Goal: Task Accomplishment & Management: Complete application form

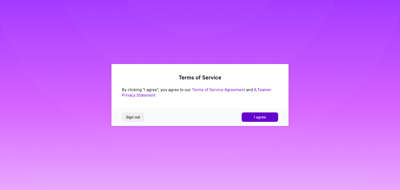
click at [265, 121] on button "I agree" at bounding box center [260, 116] width 36 height 9
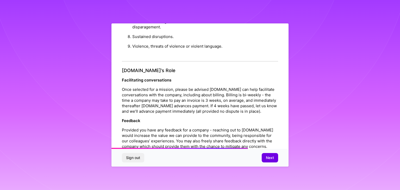
scroll to position [595, 0]
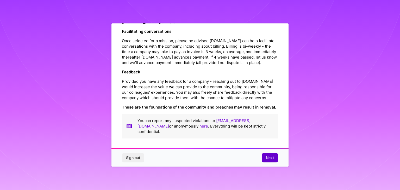
click at [267, 160] on span "Next" at bounding box center [270, 157] width 8 height 5
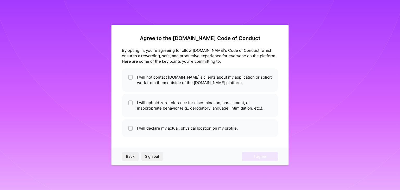
scroll to position [0, 0]
click at [130, 76] on input "checkbox" at bounding box center [131, 78] width 4 height 4
checkbox input "true"
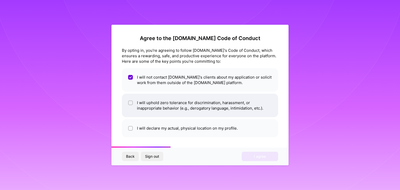
click at [128, 100] on span at bounding box center [130, 105] width 5 height 11
checkbox input "true"
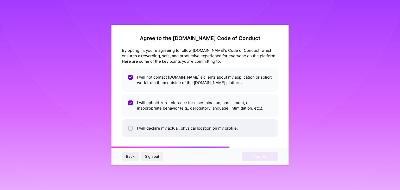
click at [132, 128] on input "checkbox" at bounding box center [131, 129] width 4 height 4
checkbox input "true"
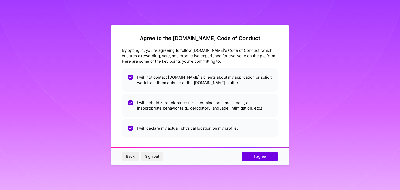
click at [128, 161] on button "Back" at bounding box center [130, 156] width 17 height 9
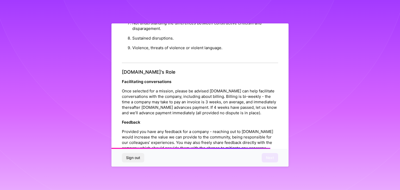
scroll to position [595, 0]
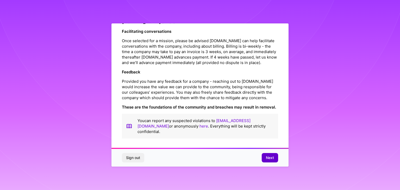
click at [272, 154] on button "Next" at bounding box center [270, 157] width 16 height 9
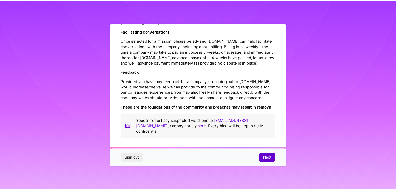
scroll to position [0, 0]
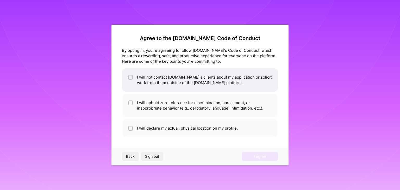
click at [127, 80] on li "I will not contact [DOMAIN_NAME]'s clients about my application or solicit work…" at bounding box center [200, 79] width 156 height 23
checkbox input "true"
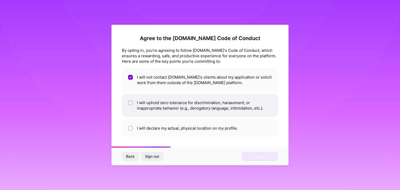
click at [131, 97] on li "I will uphold zero tolerance for discrimination, harassment, or inappropriate b…" at bounding box center [200, 105] width 156 height 23
checkbox input "true"
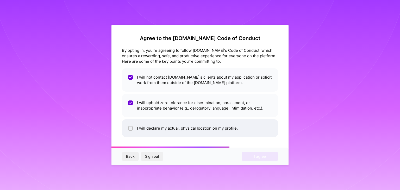
click at [133, 125] on li "I will declare my actual, physical location on my profile." at bounding box center [200, 128] width 156 height 18
checkbox input "true"
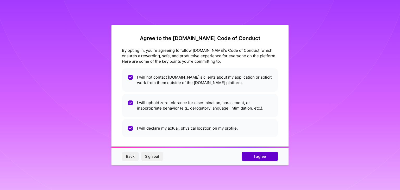
click at [246, 156] on button "I agree" at bounding box center [260, 156] width 36 height 9
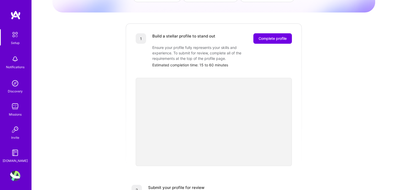
scroll to position [55, 0]
click at [16, 89] on div "Discovery" at bounding box center [15, 91] width 15 height 5
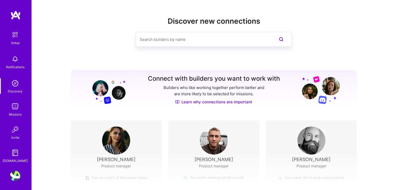
click at [9, 66] on div "Notifications" at bounding box center [15, 66] width 18 height 5
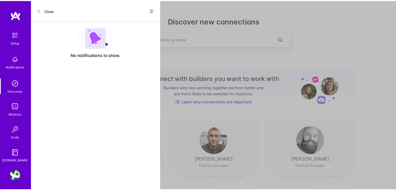
scroll to position [2, 0]
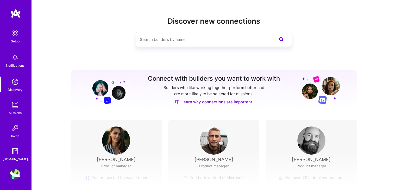
click at [17, 108] on img at bounding box center [15, 105] width 10 height 10
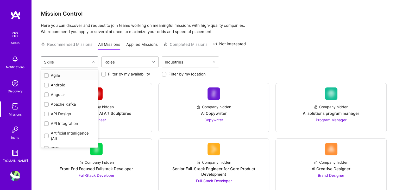
click at [95, 63] on div at bounding box center [94, 62] width 8 height 7
click at [74, 86] on div "Android" at bounding box center [69, 84] width 51 height 5
checkbox input "true"
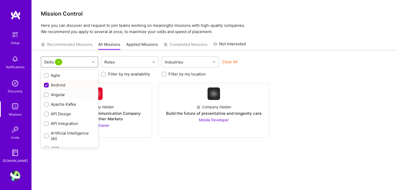
click at [60, 93] on div "Angular" at bounding box center [69, 94] width 51 height 5
checkbox input "true"
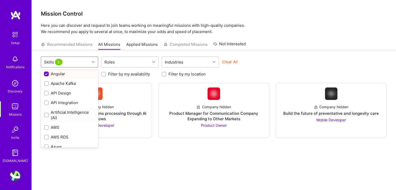
scroll to position [45, 0]
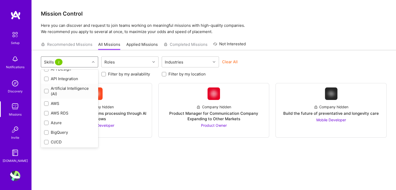
click at [44, 91] on div at bounding box center [46, 91] width 5 height 5
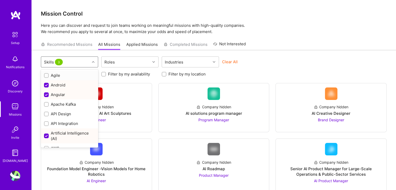
click at [92, 65] on div at bounding box center [94, 62] width 8 height 7
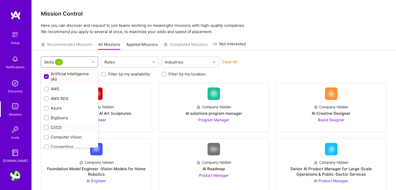
scroll to position [59, 0]
click at [48, 107] on input "checkbox" at bounding box center [47, 109] width 4 height 4
checkbox input "true"
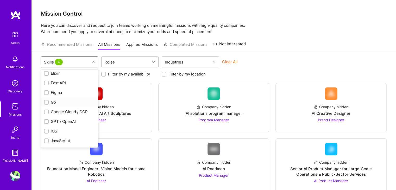
scroll to position [229, 0]
drag, startPoint x: 45, startPoint y: 94, endPoint x: 46, endPoint y: 92, distance: 2.8
click at [46, 92] on div at bounding box center [46, 92] width 5 height 5
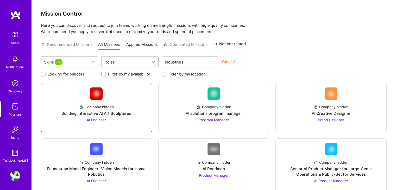
click at [46, 92] on link "Company hidden Building Interactive AI Art Sculptures AI Engineer" at bounding box center [96, 107] width 102 height 40
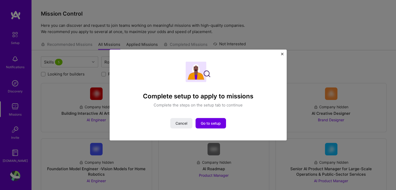
click at [283, 54] on img "Close" at bounding box center [282, 54] width 3 height 3
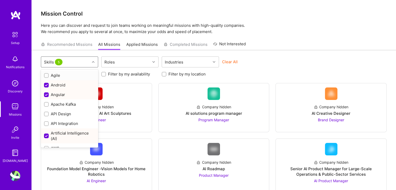
click at [92, 63] on icon at bounding box center [93, 62] width 3 height 3
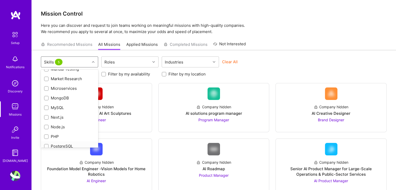
scroll to position [421, 0]
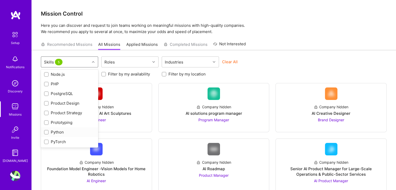
click at [47, 133] on input "checkbox" at bounding box center [47, 133] width 4 height 4
checkbox input "true"
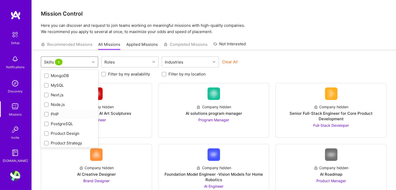
scroll to position [385, 0]
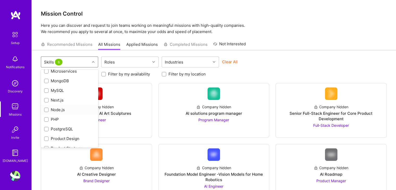
click at [46, 110] on input "checkbox" at bounding box center [47, 110] width 4 height 4
checkbox input "true"
click at [47, 120] on input "checkbox" at bounding box center [47, 120] width 4 height 4
checkbox input "true"
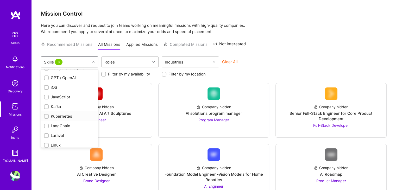
scroll to position [273, 0]
click at [46, 86] on input "checkbox" at bounding box center [47, 88] width 4 height 4
checkbox input "true"
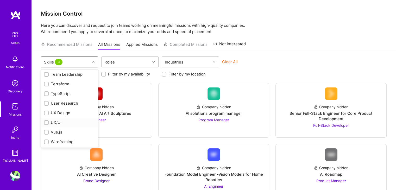
scroll to position [668, 0]
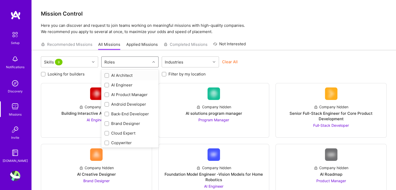
click at [150, 62] on div at bounding box center [154, 62] width 8 height 7
click at [108, 83] on div at bounding box center [106, 85] width 5 height 5
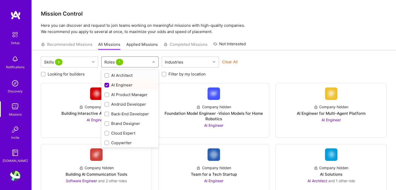
click at [150, 64] on div at bounding box center [154, 62] width 8 height 7
click at [107, 105] on input "checkbox" at bounding box center [107, 105] width 4 height 4
checkbox input "true"
click at [108, 115] on input "checkbox" at bounding box center [107, 114] width 4 height 4
checkbox input "true"
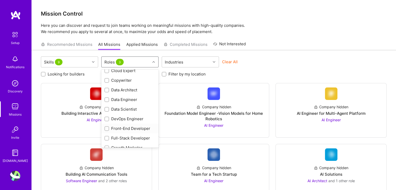
scroll to position [72, 0]
click at [105, 110] on input "checkbox" at bounding box center [107, 110] width 4 height 4
checkbox input "true"
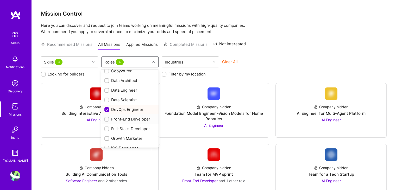
click at [106, 118] on input "checkbox" at bounding box center [107, 120] width 4 height 4
checkbox input "true"
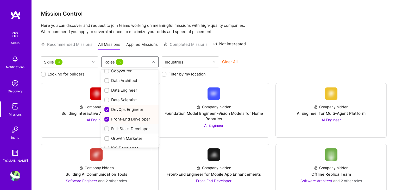
click at [107, 129] on input "checkbox" at bounding box center [107, 129] width 4 height 4
checkbox input "true"
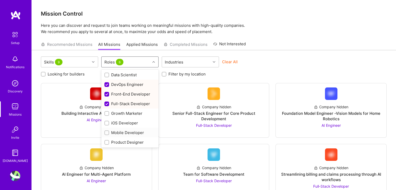
scroll to position [97, 0]
click at [107, 123] on input "checkbox" at bounding box center [107, 124] width 4 height 4
checkbox input "true"
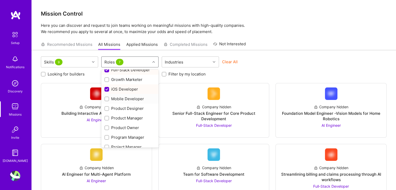
click at [105, 99] on input "checkbox" at bounding box center [107, 99] width 4 height 4
checkbox input "true"
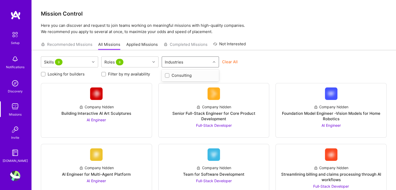
click at [213, 62] on icon at bounding box center [214, 62] width 3 height 3
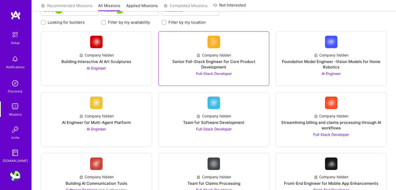
scroll to position [52, 0]
click at [181, 59] on div "Senior Full-Stack Engineer for Core Product Development" at bounding box center [214, 64] width 102 height 11
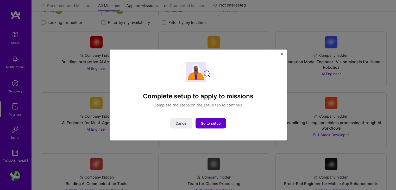
click at [217, 121] on span "Go to setup" at bounding box center [211, 123] width 20 height 5
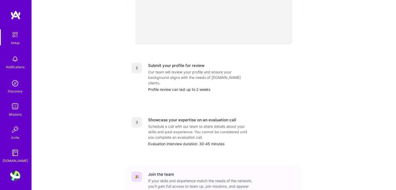
scroll to position [205, 0]
